Goal: Communication & Community: Answer question/provide support

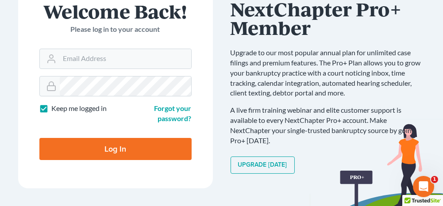
scroll to position [89, 0]
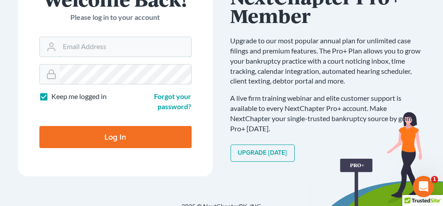
type input "[PERSON_NAME][EMAIL_ADDRESS][DOMAIN_NAME]"
click at [142, 127] on input "Log In" at bounding box center [115, 137] width 152 height 22
type input "Thinking..."
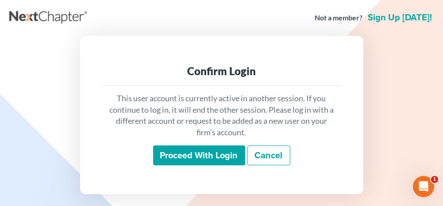
click at [177, 150] on input "Proceed with login" at bounding box center [199, 156] width 92 height 20
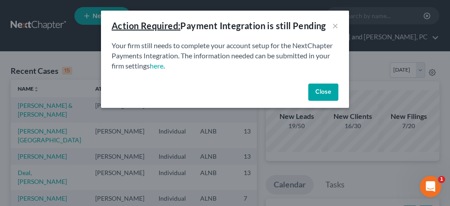
click at [328, 95] on button "Close" at bounding box center [323, 93] width 30 height 18
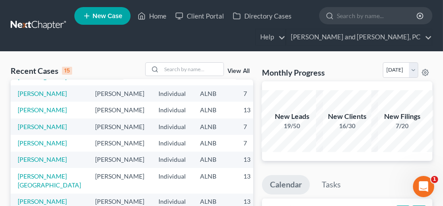
scroll to position [174, 0]
click at [26, 139] on link "Thrower, Jennifer" at bounding box center [42, 143] width 49 height 8
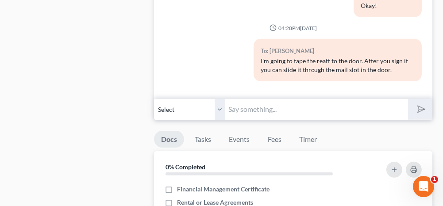
scroll to position [1018, 0]
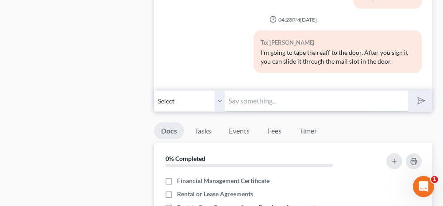
click at [286, 97] on input "text" at bounding box center [316, 101] width 183 height 22
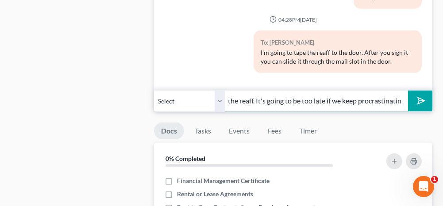
scroll to position [0, 119]
type input "I'm not sure why you are not signing the reaff. It's going to be too late if we…"
click at [417, 95] on icon "submit" at bounding box center [419, 101] width 12 height 12
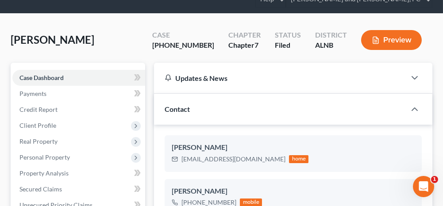
scroll to position [0, 0]
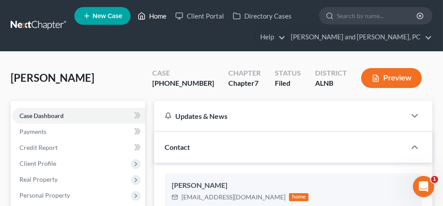
click at [159, 14] on link "Home" at bounding box center [152, 16] width 38 height 16
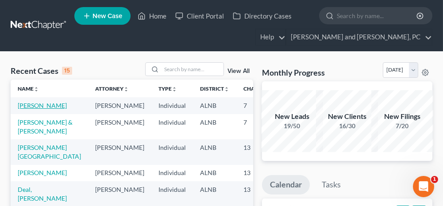
click at [36, 106] on link "Thrower, Jennifer" at bounding box center [42, 106] width 49 height 8
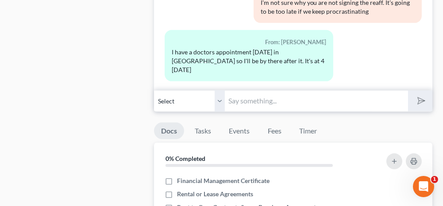
scroll to position [974, 0]
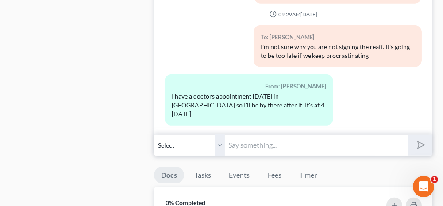
click at [249, 141] on input "text" at bounding box center [316, 146] width 183 height 22
type input "Okay"
click at [419, 139] on icon "submit" at bounding box center [419, 145] width 12 height 12
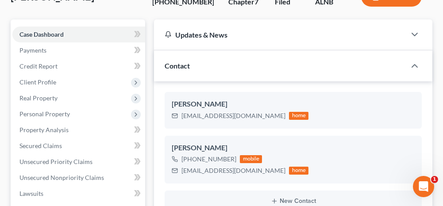
scroll to position [0, 0]
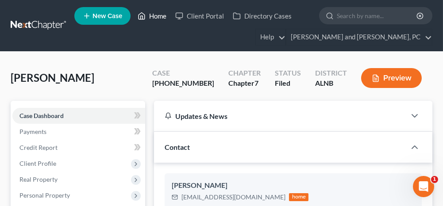
click at [159, 16] on link "Home" at bounding box center [152, 16] width 38 height 16
